Goal: Use online tool/utility: Utilize a website feature to perform a specific function

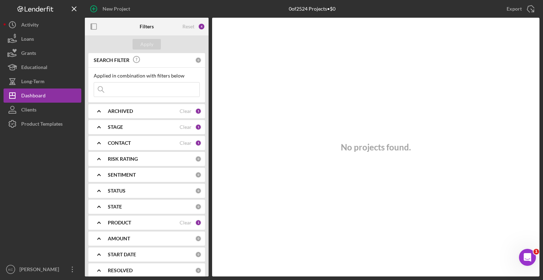
click at [140, 109] on div "ARCHIVED" at bounding box center [144, 111] width 72 height 6
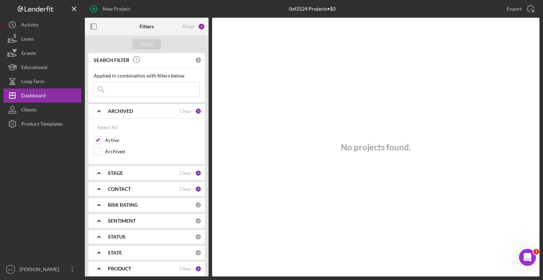
click at [144, 175] on div "STAGE Clear 1" at bounding box center [155, 173] width 94 height 6
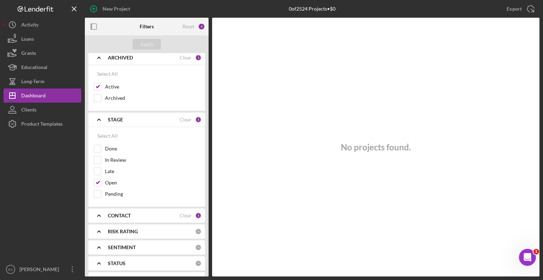
scroll to position [106, 0]
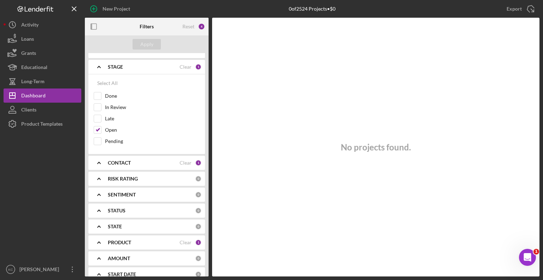
click at [145, 164] on div "CONTACT" at bounding box center [144, 163] width 72 height 6
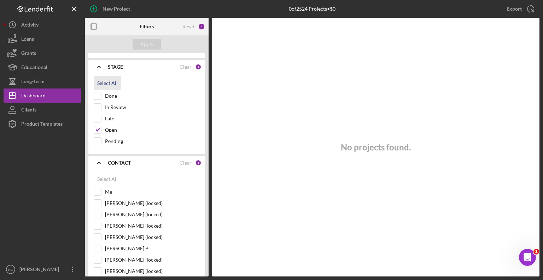
click at [100, 83] on div "Select All" at bounding box center [107, 83] width 21 height 14
checkbox input "true"
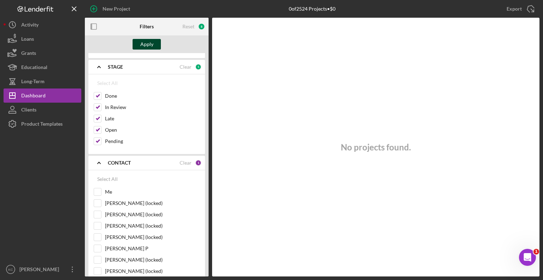
click at [144, 43] on div "Apply" at bounding box center [146, 44] width 13 height 11
